Goal: Information Seeking & Learning: Learn about a topic

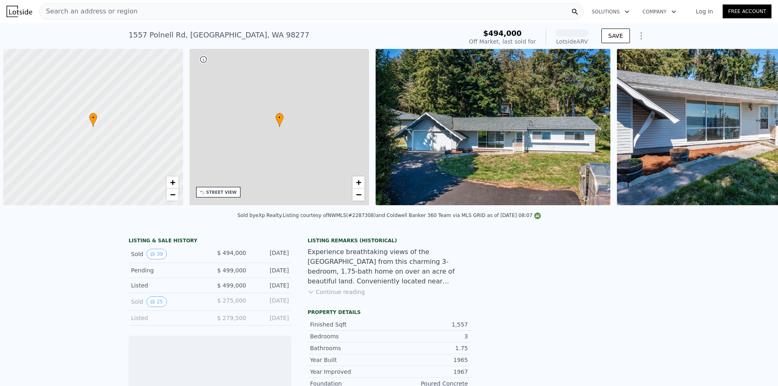
scroll to position [0, 3]
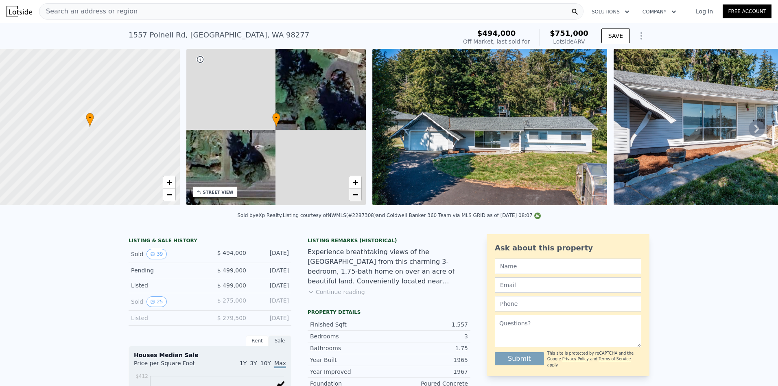
click at [354, 197] on span "−" at bounding box center [355, 194] width 5 height 10
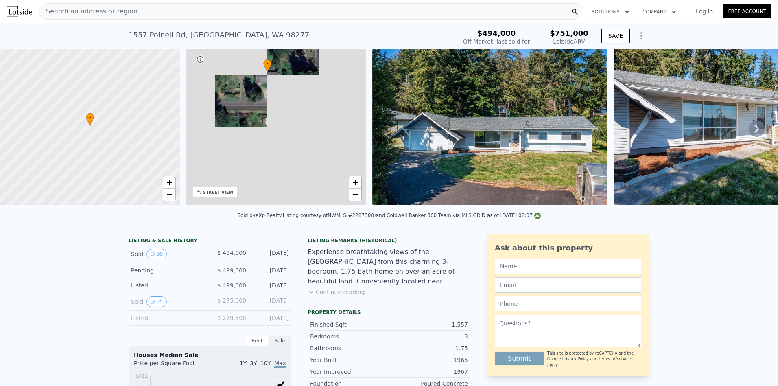
drag, startPoint x: 333, startPoint y: 165, endPoint x: 331, endPoint y: 132, distance: 33.0
click at [331, 132] on div "• + −" at bounding box center [276, 127] width 180 height 156
click at [353, 193] on span "−" at bounding box center [355, 194] width 5 height 10
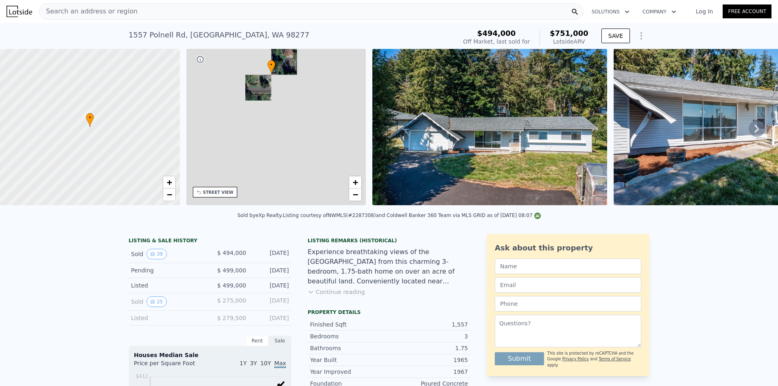
drag, startPoint x: 331, startPoint y: 173, endPoint x: 330, endPoint y: 147, distance: 26.0
click at [330, 147] on div "• + −" at bounding box center [276, 127] width 180 height 156
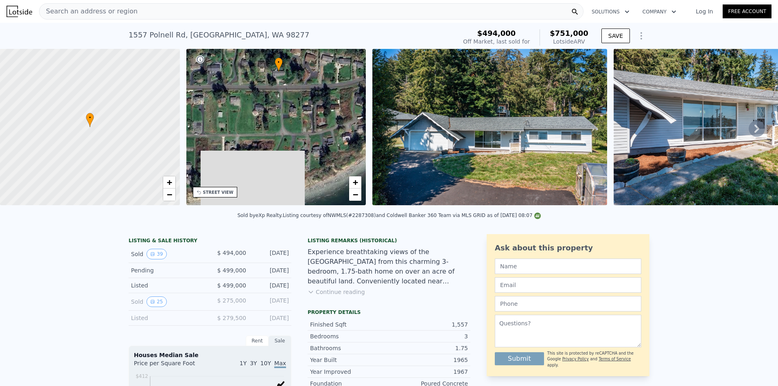
drag, startPoint x: 275, startPoint y: 163, endPoint x: 282, endPoint y: 160, distance: 7.7
click at [282, 160] on div "• + −" at bounding box center [276, 127] width 180 height 156
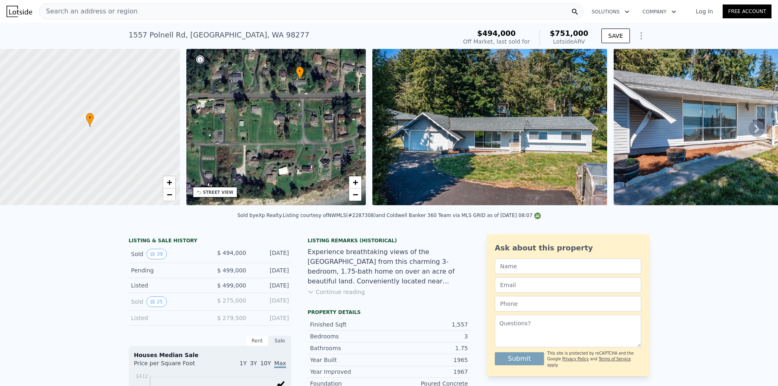
drag, startPoint x: 258, startPoint y: 159, endPoint x: 280, endPoint y: 168, distance: 23.0
click at [280, 168] on div "• + −" at bounding box center [276, 127] width 180 height 156
click at [351, 195] on link "−" at bounding box center [355, 194] width 12 height 12
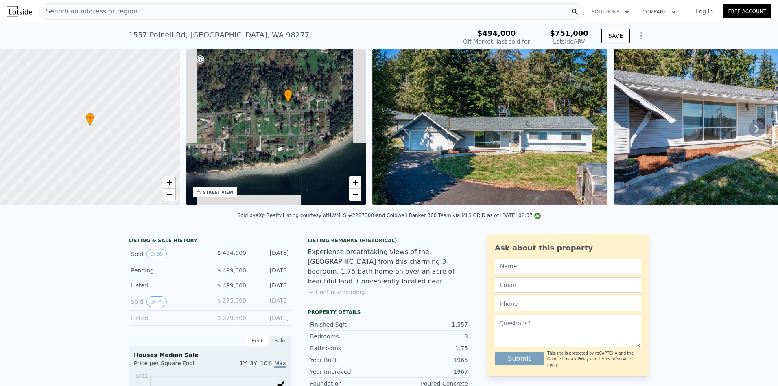
click at [266, 148] on div "• + −" at bounding box center [276, 127] width 180 height 156
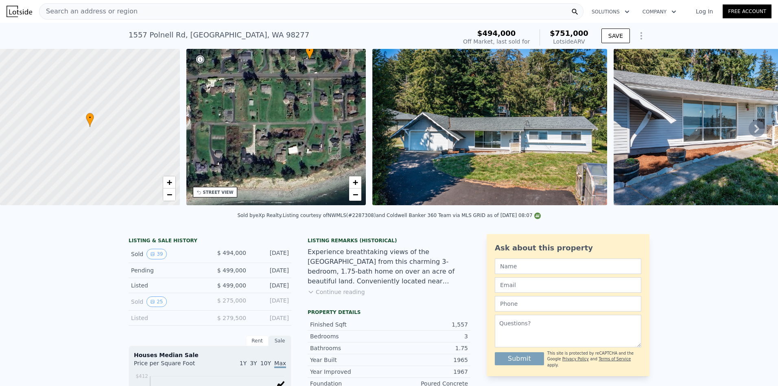
click at [246, 135] on div "• + −" at bounding box center [276, 127] width 180 height 156
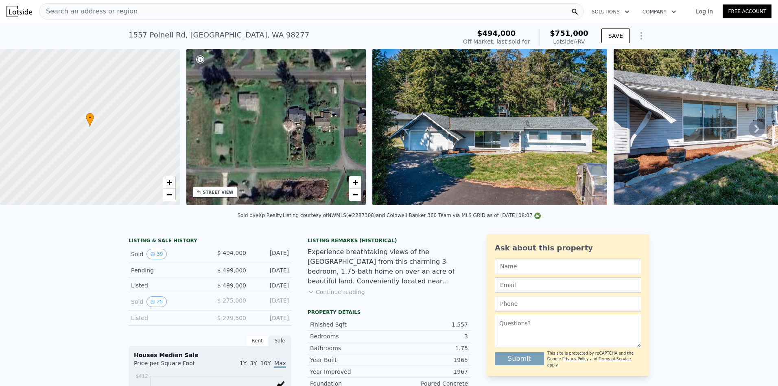
drag, startPoint x: 298, startPoint y: 117, endPoint x: 271, endPoint y: 154, distance: 45.8
click at [208, 173] on div "• + −" at bounding box center [276, 127] width 180 height 156
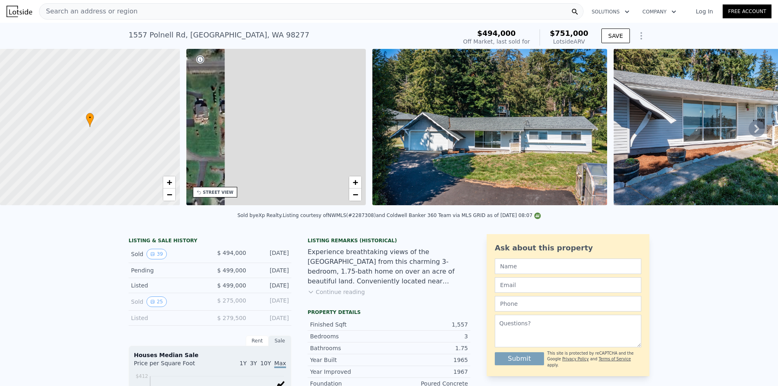
drag, startPoint x: 297, startPoint y: 148, endPoint x: 210, endPoint y: 142, distance: 87.3
click at [210, 142] on div "• + −" at bounding box center [276, 127] width 180 height 156
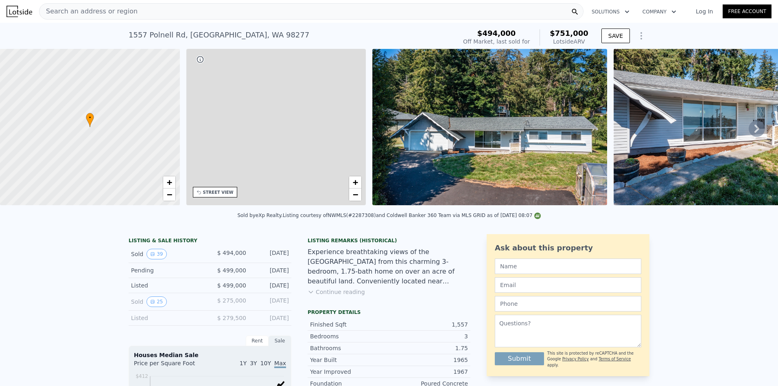
drag, startPoint x: 319, startPoint y: 139, endPoint x: 270, endPoint y: 140, distance: 48.4
click at [270, 140] on div "• + −" at bounding box center [276, 127] width 180 height 156
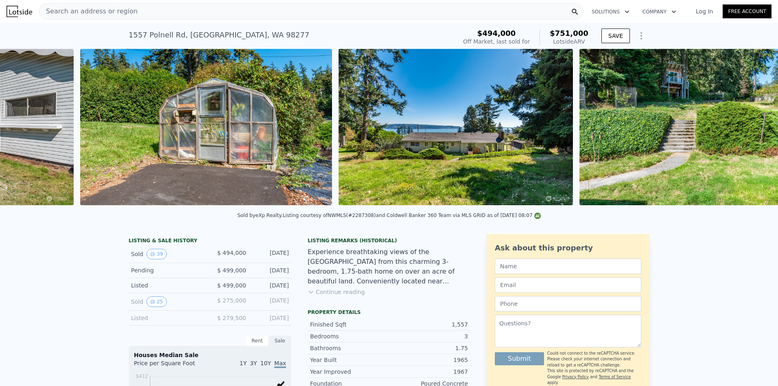
scroll to position [0, 7306]
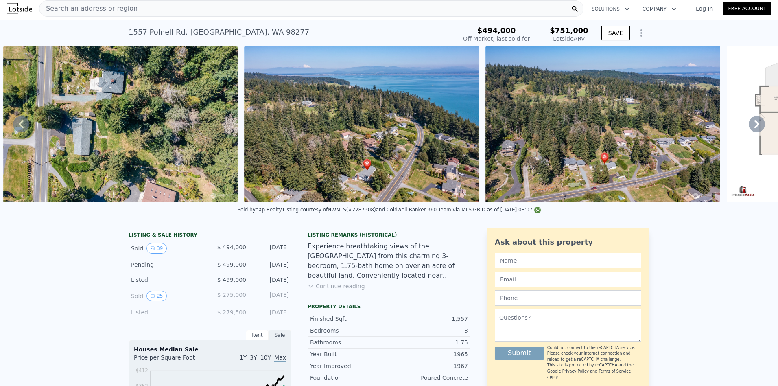
scroll to position [0, 0]
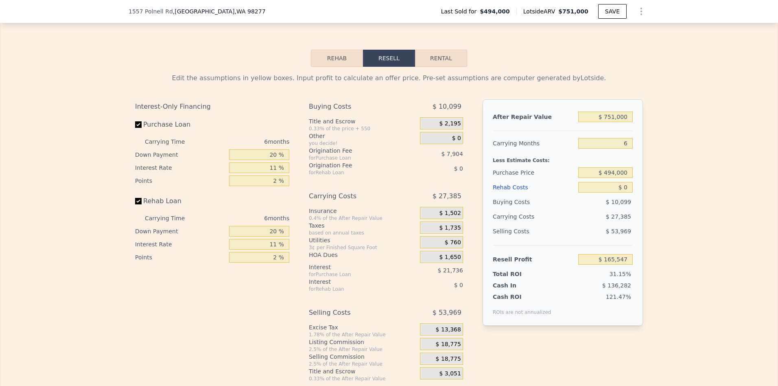
scroll to position [1259, 0]
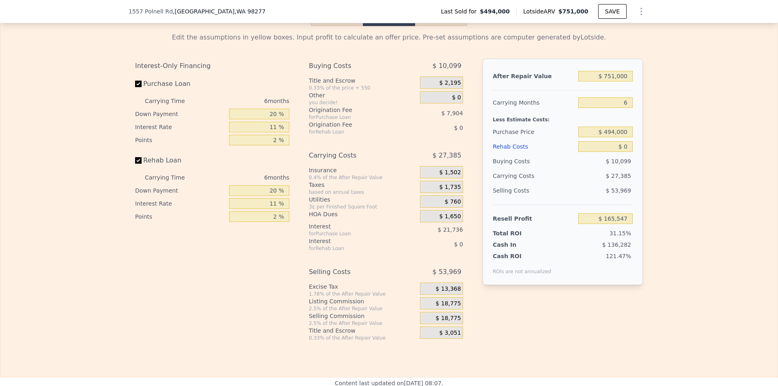
click at [453, 26] on button "Rental" at bounding box center [441, 17] width 52 height 17
select select "30"
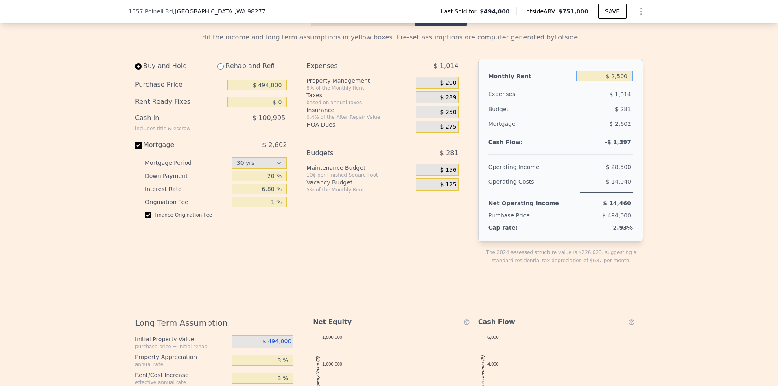
click at [620, 81] on input "$ 2,500" at bounding box center [604, 76] width 57 height 11
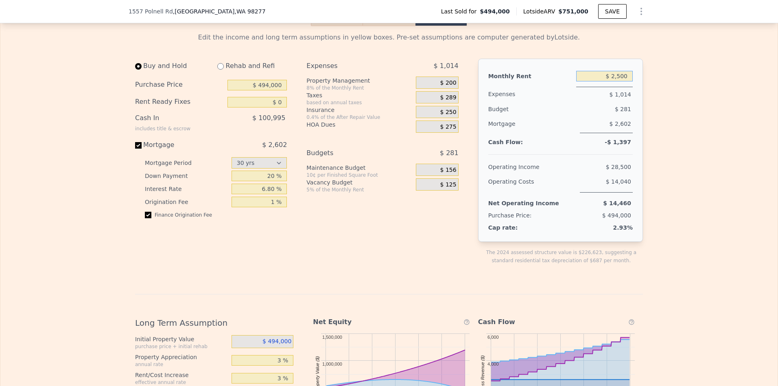
click at [399, 26] on button "Resell" at bounding box center [389, 17] width 52 height 17
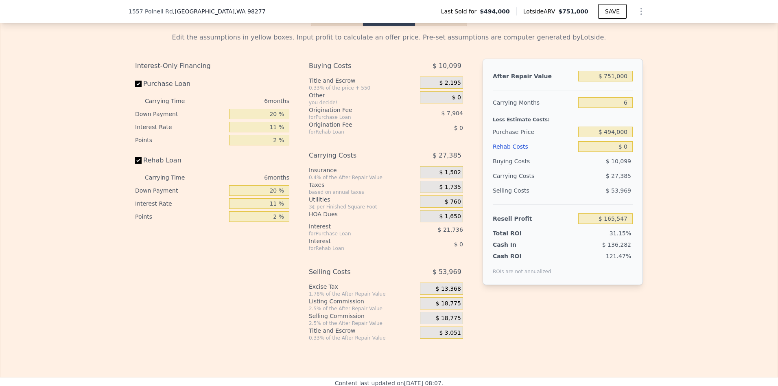
click at [540, 168] on div "Buying Costs" at bounding box center [534, 161] width 82 height 15
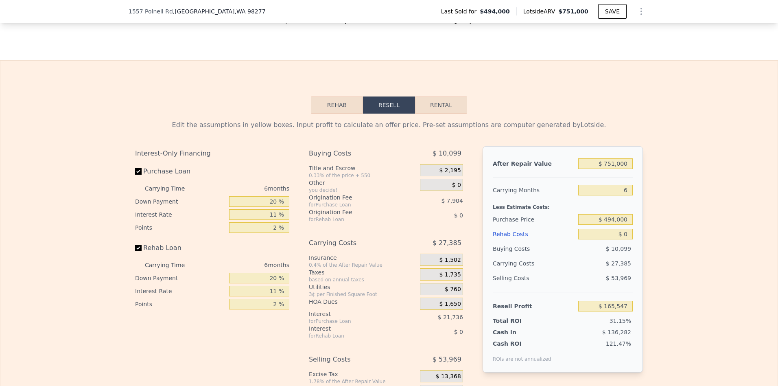
scroll to position [1096, 0]
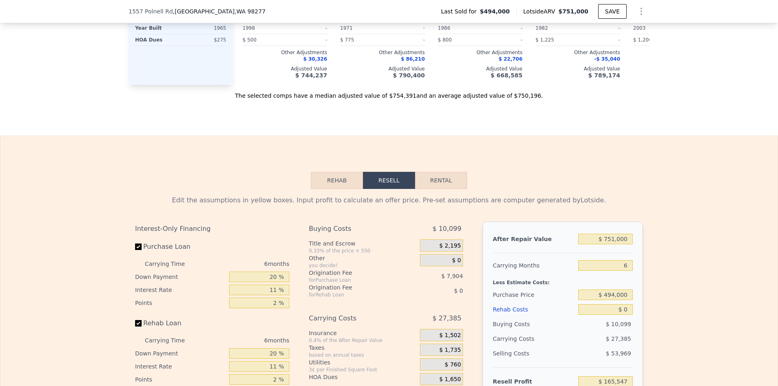
click at [332, 188] on button "Rehab" at bounding box center [337, 180] width 52 height 17
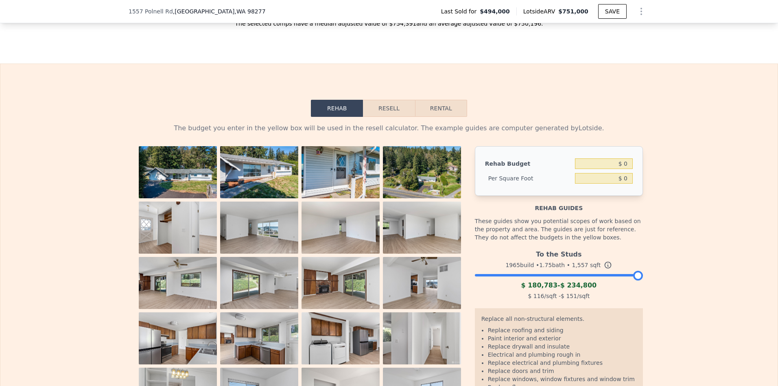
scroll to position [1259, 0]
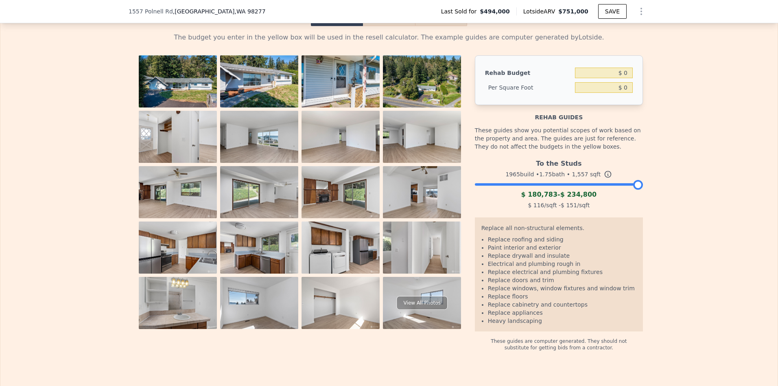
click at [373, 26] on button "Resell" at bounding box center [389, 17] width 52 height 17
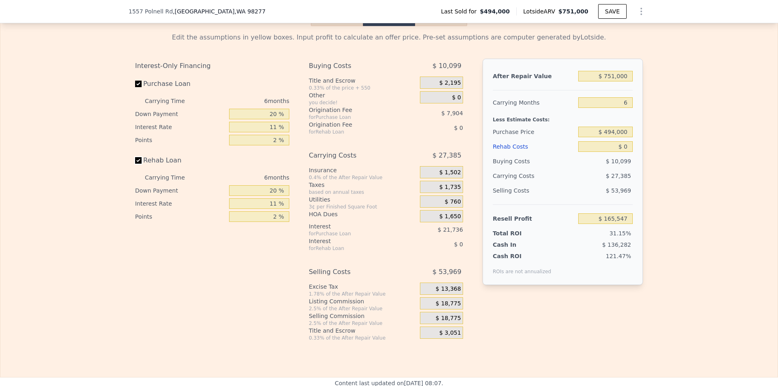
click at [135, 164] on input "Rehab Loan" at bounding box center [138, 160] width 7 height 7
checkbox input "false"
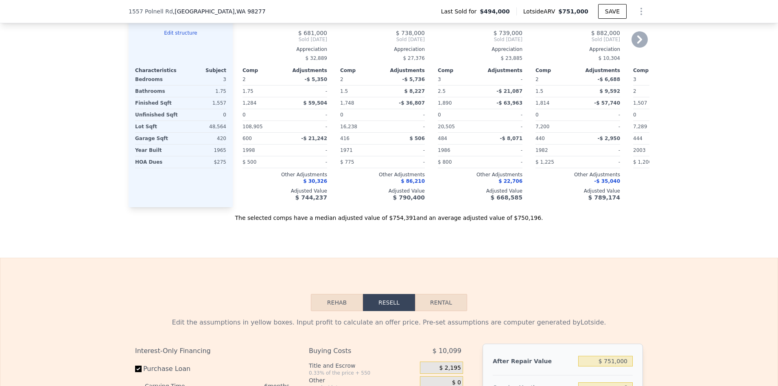
scroll to position [811, 0]
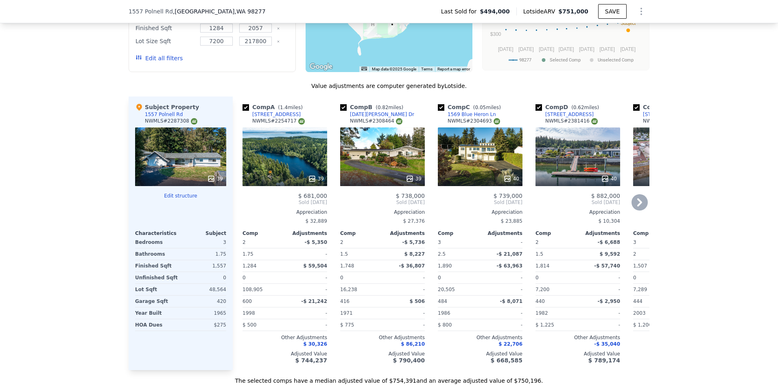
click at [646, 213] on div "$ 800,000 Sold May 2025 Appreciation $ 14,934 Comp Adjustments 3 - 2 -$ 7,508 1…" at bounding box center [675, 277] width 85 height 171
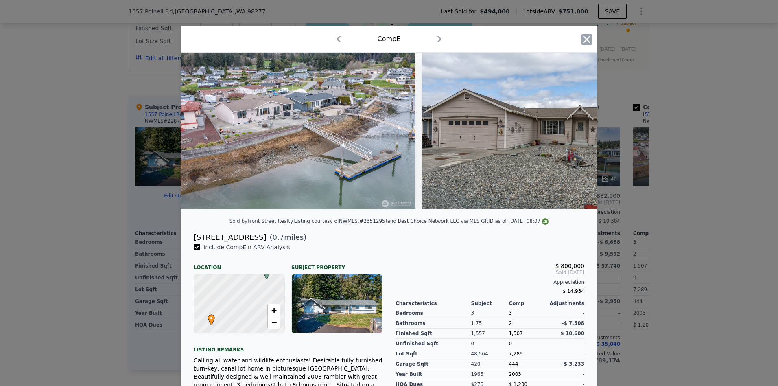
click at [582, 36] on icon "button" at bounding box center [586, 39] width 11 height 11
